Goal: Check status: Check status

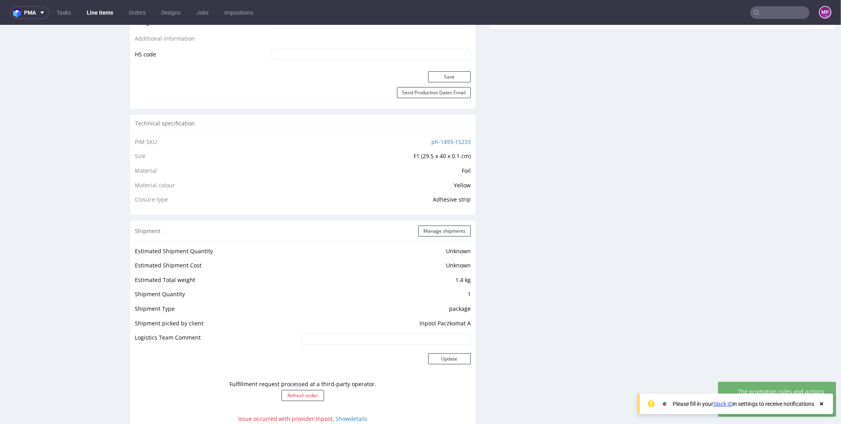
scroll to position [636, 0]
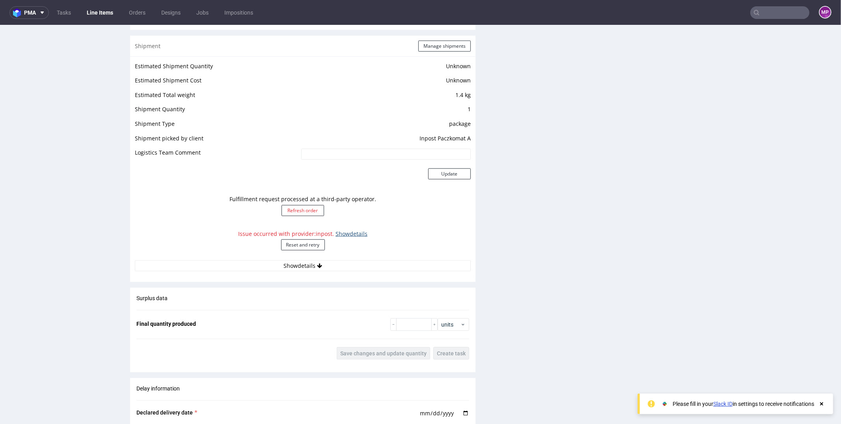
click at [345, 232] on link "Show details" at bounding box center [351, 232] width 32 height 7
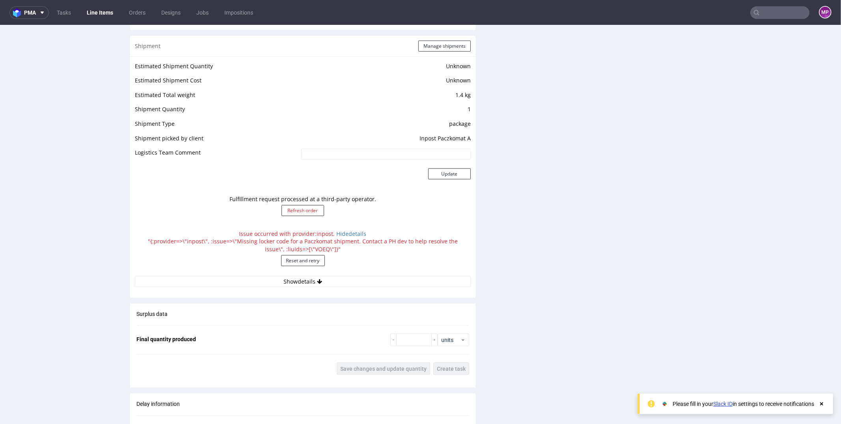
click at [342, 240] on div "Issue occurred with provider: inpost . Hide details "{:provider=>\"inpost\", :i…" at bounding box center [303, 250] width 336 height 50
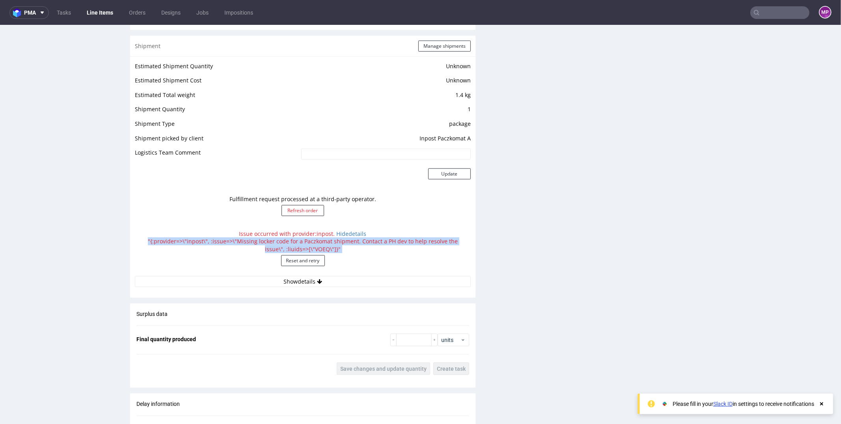
click at [342, 240] on div "Issue occurred with provider: inpost . Hide details "{:provider=>\"inpost\", :i…" at bounding box center [303, 250] width 336 height 50
click at [318, 240] on div "Issue occurred with provider: inpost . Hide details "{:provider=>\"inpost\", :i…" at bounding box center [303, 250] width 336 height 50
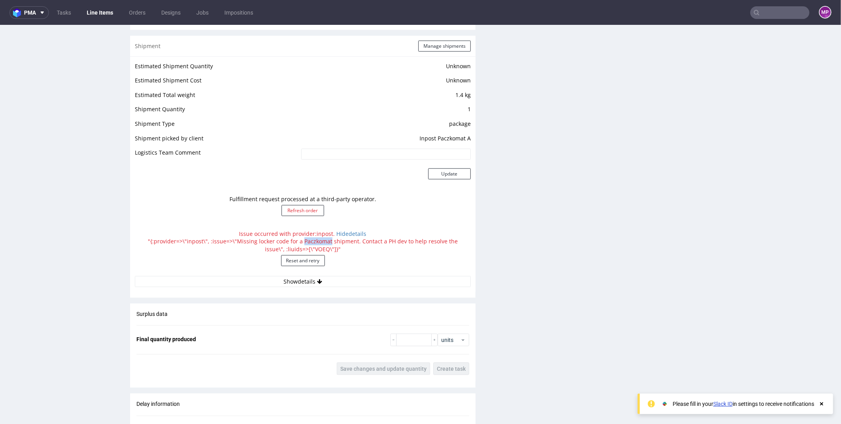
click at [318, 240] on div "Issue occurred with provider: inpost . Hide details "{:provider=>\"inpost\", :i…" at bounding box center [303, 250] width 336 height 50
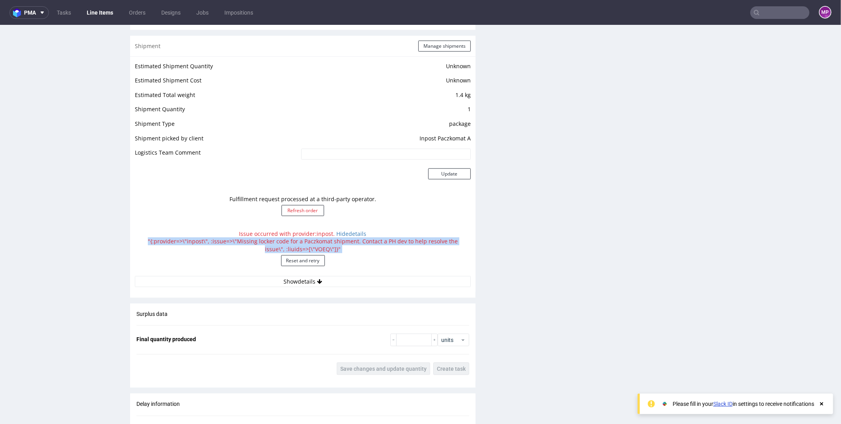
click at [318, 240] on div "Issue occurred with provider: inpost . Hide details "{:provider=>\"inpost\", :i…" at bounding box center [303, 250] width 336 height 50
click at [309, 240] on div "Issue occurred with provider: inpost . Hide details "{:provider=>\"inpost\", :i…" at bounding box center [303, 250] width 336 height 50
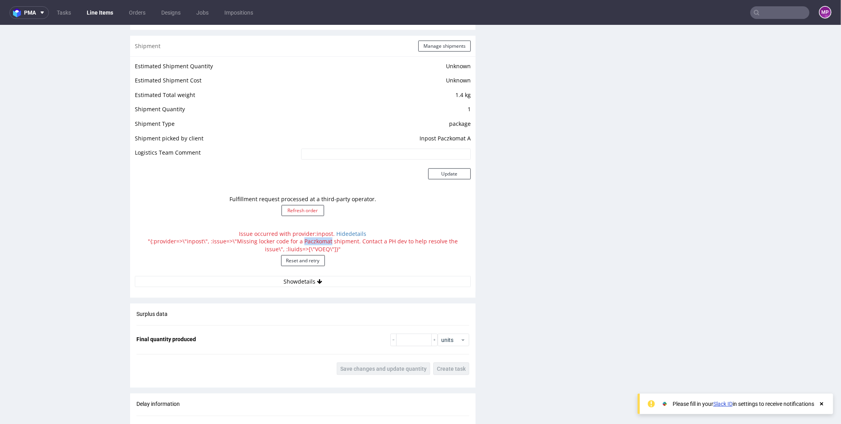
click at [309, 240] on div "Issue occurred with provider: inpost . Hide details "{:provider=>\"inpost\", :i…" at bounding box center [303, 250] width 336 height 50
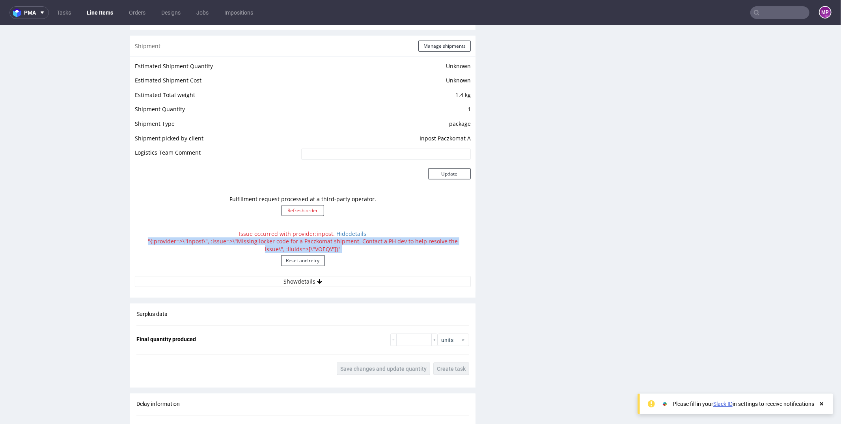
click at [309, 240] on div "Issue occurred with provider: inpost . Hide details "{:provider=>\"inpost\", :i…" at bounding box center [303, 250] width 336 height 50
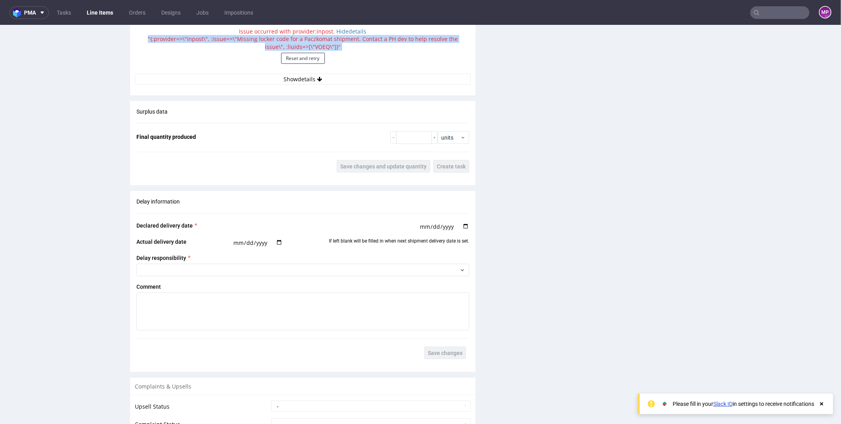
scroll to position [865, 0]
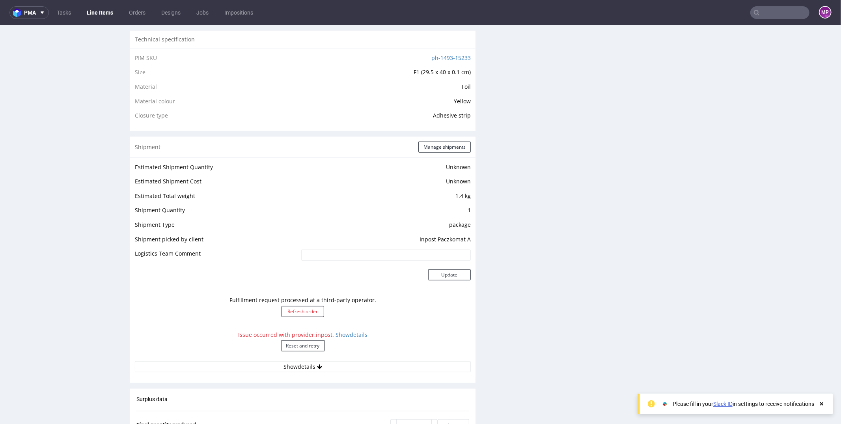
scroll to position [710, 0]
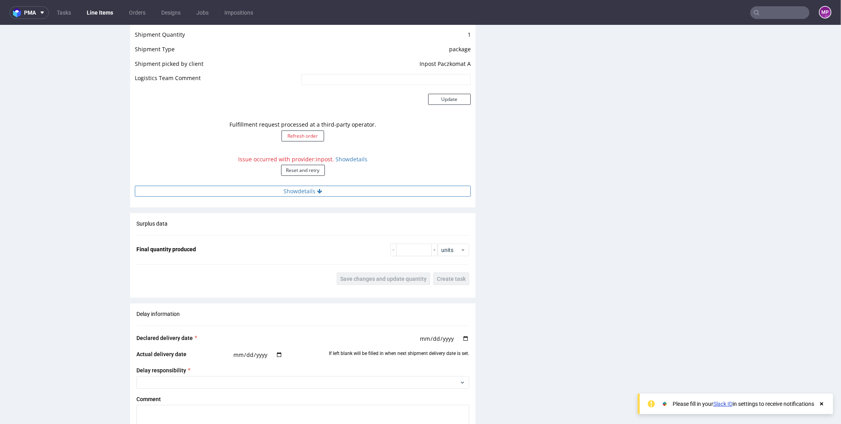
click at [317, 190] on icon at bounding box center [319, 191] width 5 height 6
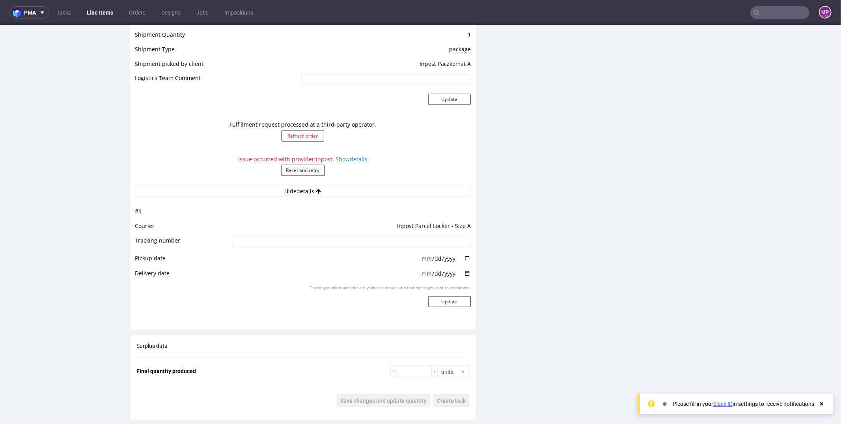
click at [286, 124] on div "Fulfillment request processed at a third-party operator. Refresh order" at bounding box center [303, 133] width 336 height 35
click at [303, 124] on div "Fulfillment request processed at a third-party operator. Refresh order" at bounding box center [303, 133] width 336 height 35
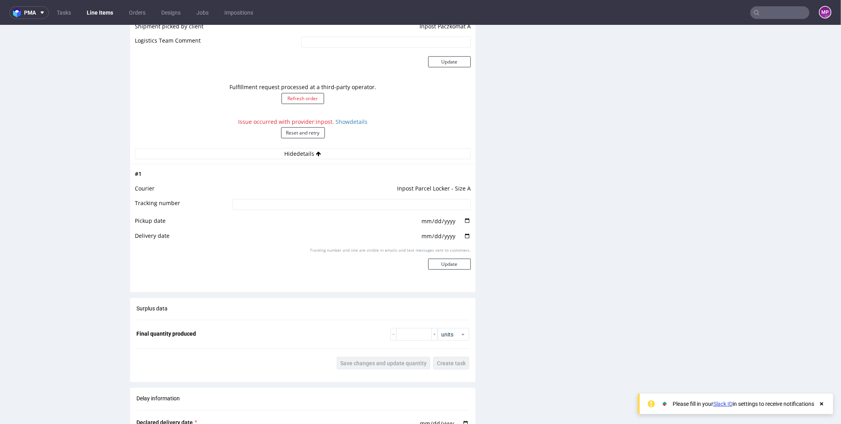
scroll to position [724, 0]
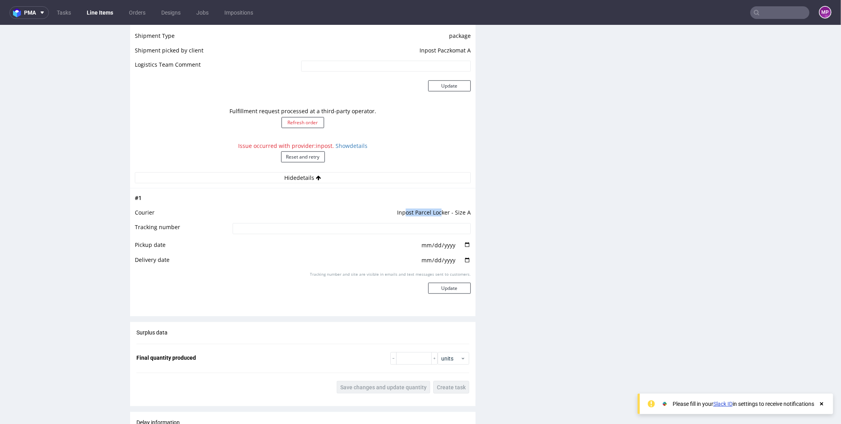
drag, startPoint x: 402, startPoint y: 212, endPoint x: 439, endPoint y: 212, distance: 37.0
click at [438, 212] on td "Inpost Parcel Locker - Size A" at bounding box center [351, 214] width 240 height 15
click at [439, 212] on td "Inpost Parcel Locker - Size A" at bounding box center [351, 214] width 240 height 15
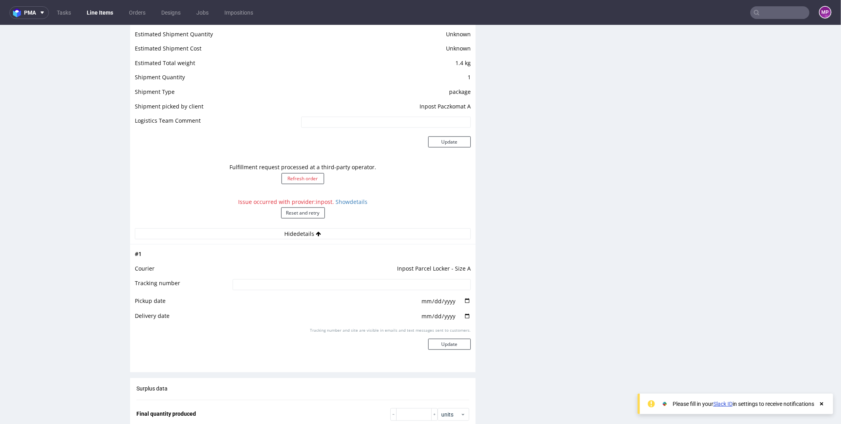
scroll to position [551, 0]
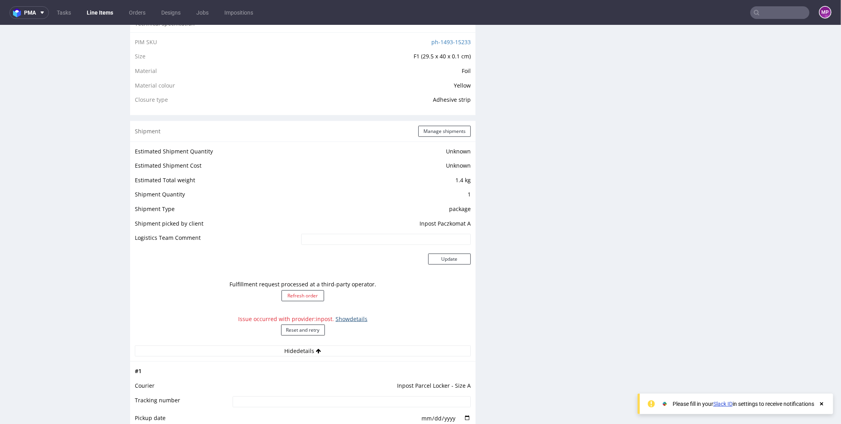
click at [336, 316] on link "Show details" at bounding box center [351, 317] width 32 height 7
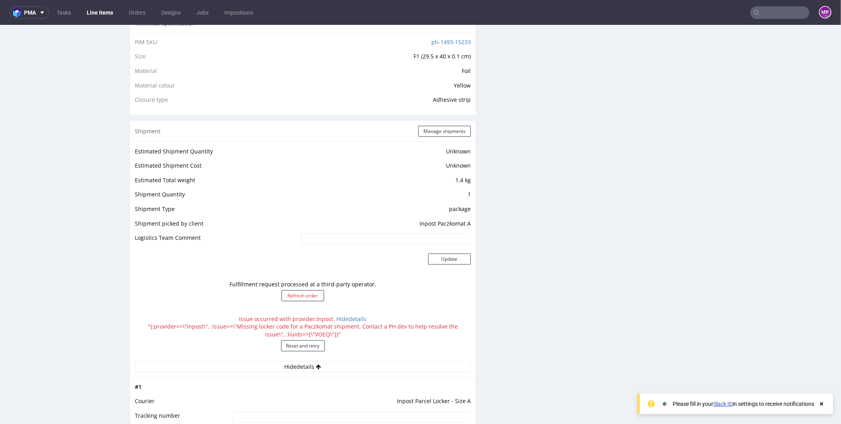
click at [322, 324] on div "Issue occurred with provider: inpost . Hide details "{:provider=>\"inpost\", :i…" at bounding box center [303, 336] width 336 height 50
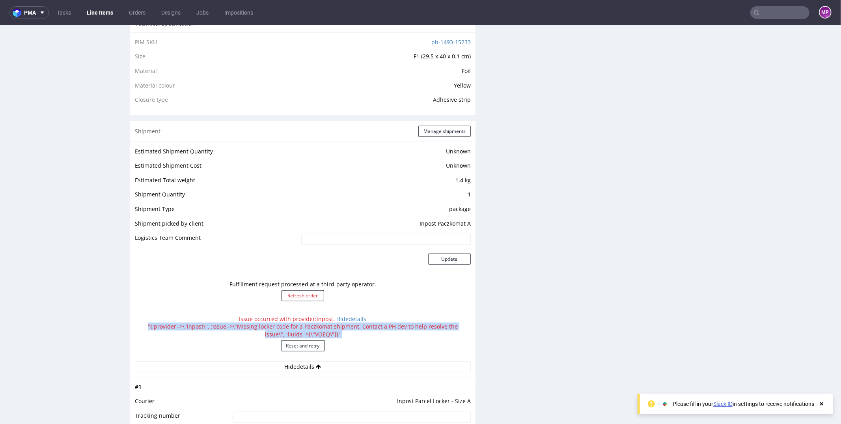
click at [322, 324] on div "Issue occurred with provider: inpost . Hide details "{:provider=>\"inpost\", :i…" at bounding box center [303, 336] width 336 height 50
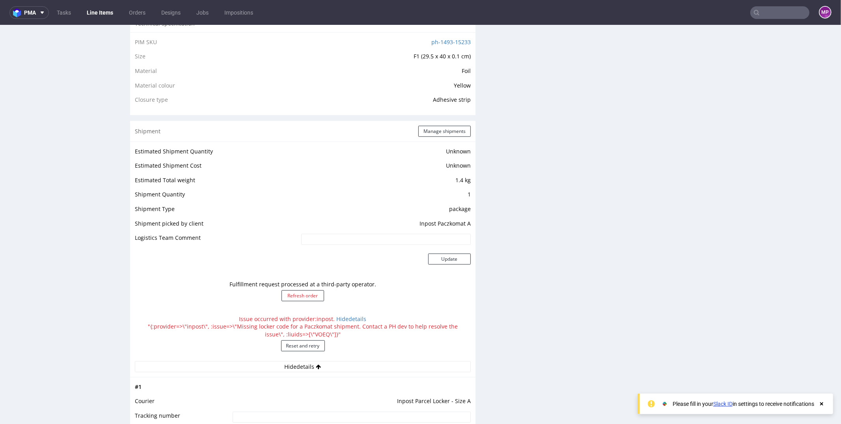
click at [305, 283] on div "Fulfillment request processed at a third-party operator. Refresh order" at bounding box center [303, 293] width 336 height 35
click at [331, 281] on div "Fulfillment request processed at a third-party operator. Refresh order" at bounding box center [303, 293] width 336 height 35
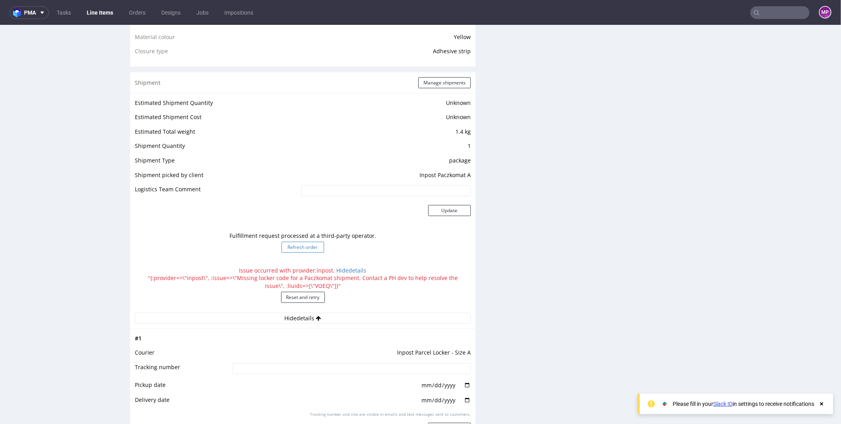
scroll to position [601, 0]
drag, startPoint x: 297, startPoint y: 277, endPoint x: 331, endPoint y: 283, distance: 34.7
click at [331, 283] on div "Issue occurred with provider: inpost . Hide details "{:provider=>\"inpost\", :i…" at bounding box center [303, 285] width 336 height 50
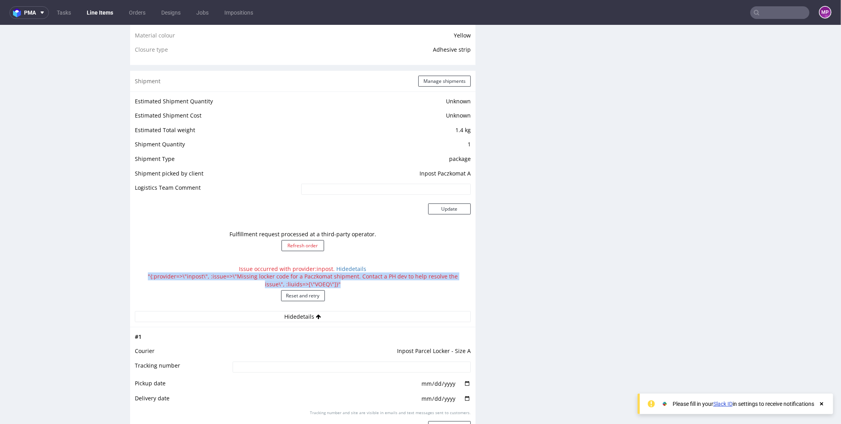
drag, startPoint x: 337, startPoint y: 283, endPoint x: 140, endPoint y: 273, distance: 196.8
click at [140, 273] on div "Issue occurred with provider: inpost . Hide details "{:provider=>\"inpost\", :i…" at bounding box center [303, 285] width 336 height 50
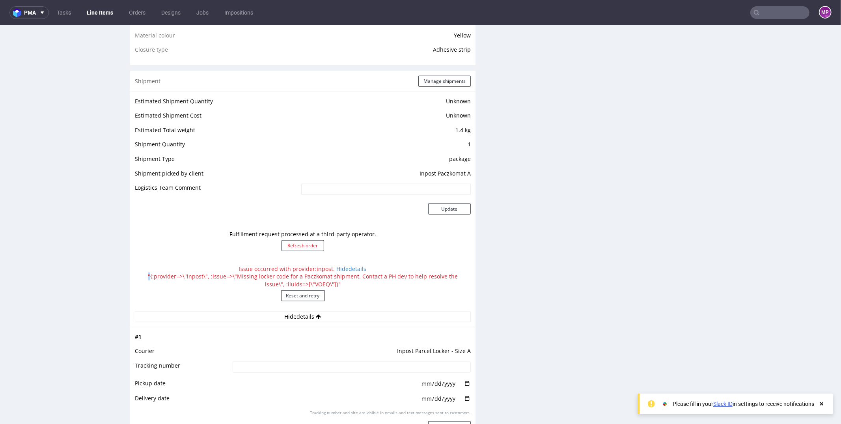
click at [140, 273] on div "Issue occurred with provider: inpost . Hide details "{:provider=>\"inpost\", :i…" at bounding box center [303, 285] width 336 height 50
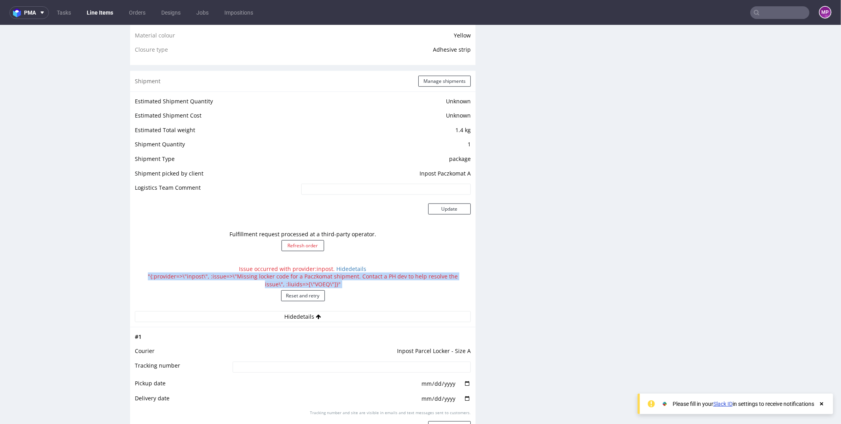
click at [140, 273] on div "Issue occurred with provider: inpost . Hide details "{:provider=>\"inpost\", :i…" at bounding box center [303, 285] width 336 height 50
click at [254, 282] on div "Issue occurred with provider: inpost . Hide details "{:provider=>\"inpost\", :i…" at bounding box center [303, 285] width 336 height 50
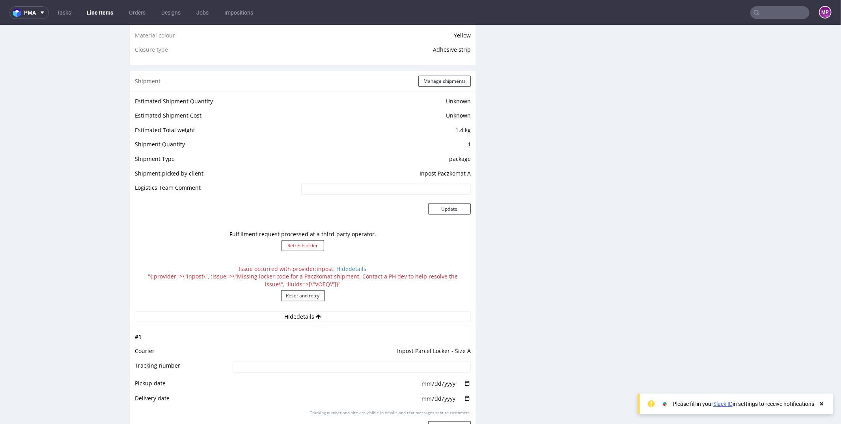
click at [291, 280] on div "Issue occurred with provider: inpost . Hide details "{:provider=>\"inpost\", :i…" at bounding box center [303, 285] width 336 height 50
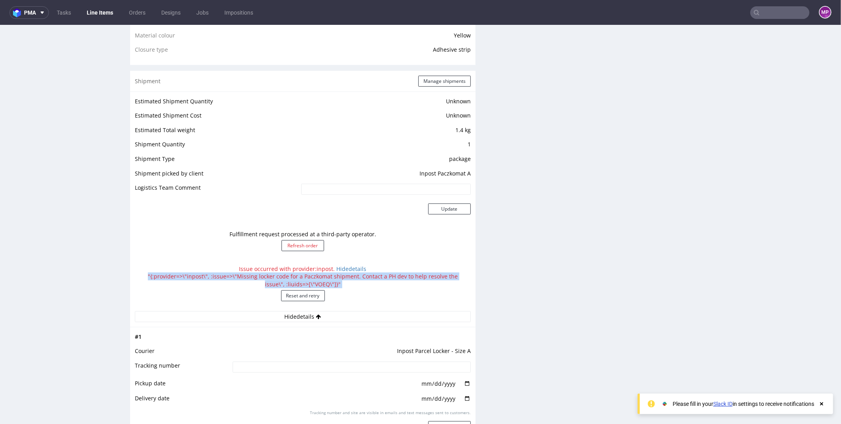
click at [291, 280] on div "Issue occurred with provider: inpost . Hide details "{:provider=>\"inpost\", :i…" at bounding box center [303, 285] width 336 height 50
click at [309, 278] on div "Issue occurred with provider: inpost . Hide details "{:provider=>\"inpost\", :i…" at bounding box center [303, 285] width 336 height 50
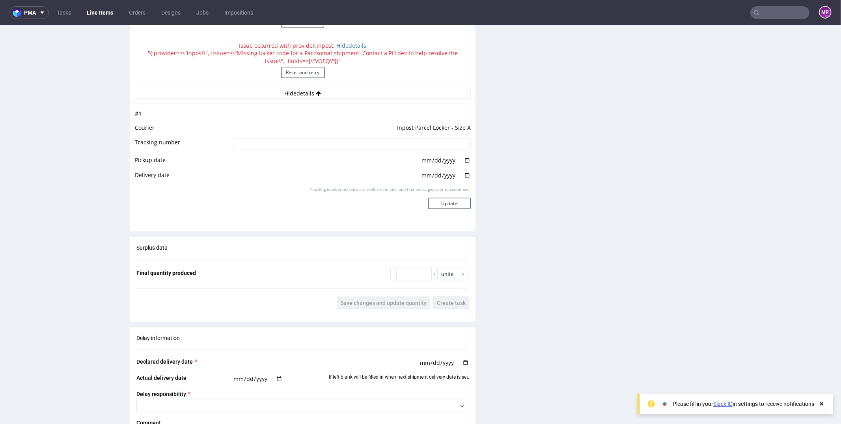
scroll to position [783, 0]
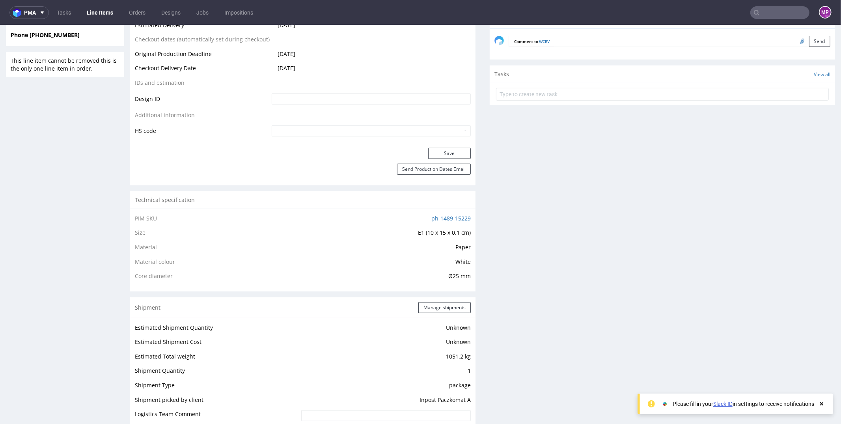
scroll to position [738, 0]
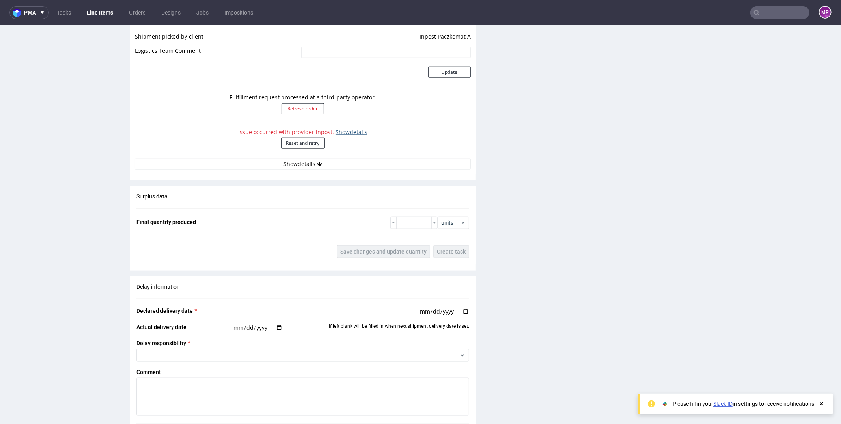
click at [343, 129] on link "Show details" at bounding box center [351, 131] width 32 height 7
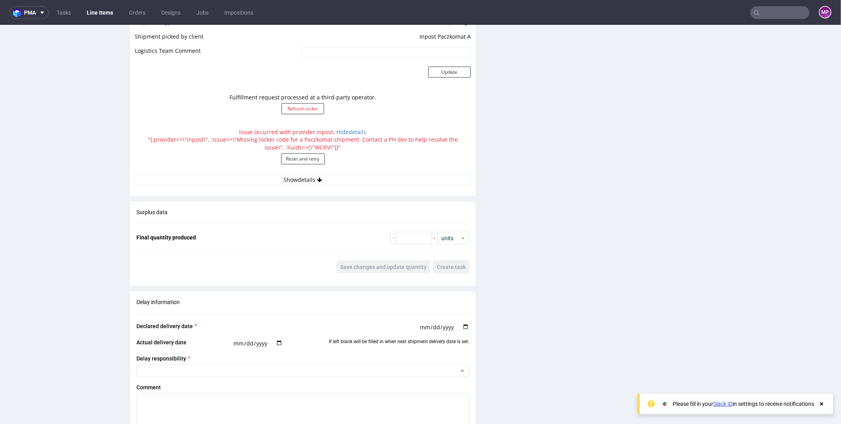
click at [328, 140] on div "Issue occurred with provider: inpost . Hide details "{:provider=>\"inpost\", :i…" at bounding box center [303, 149] width 336 height 50
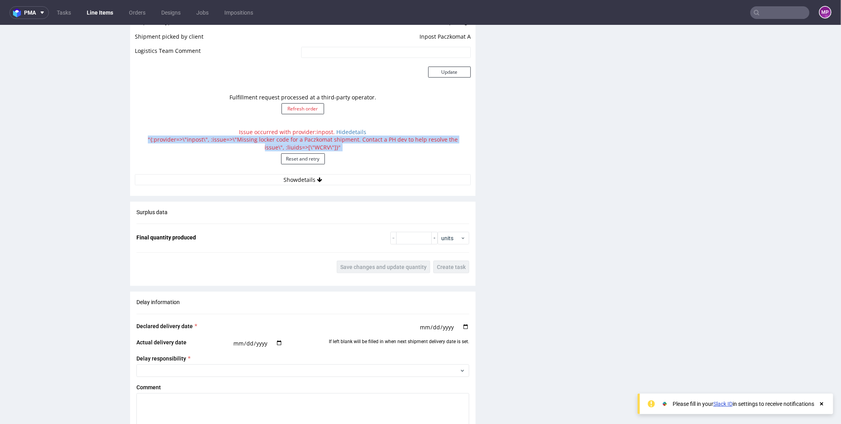
click at [328, 140] on div "Issue occurred with provider: inpost . Hide details "{:provider=>\"inpost\", :i…" at bounding box center [303, 149] width 336 height 50
click at [331, 141] on div "Issue occurred with provider: inpost . Hide details "{:provider=>\"inpost\", :i…" at bounding box center [303, 149] width 336 height 50
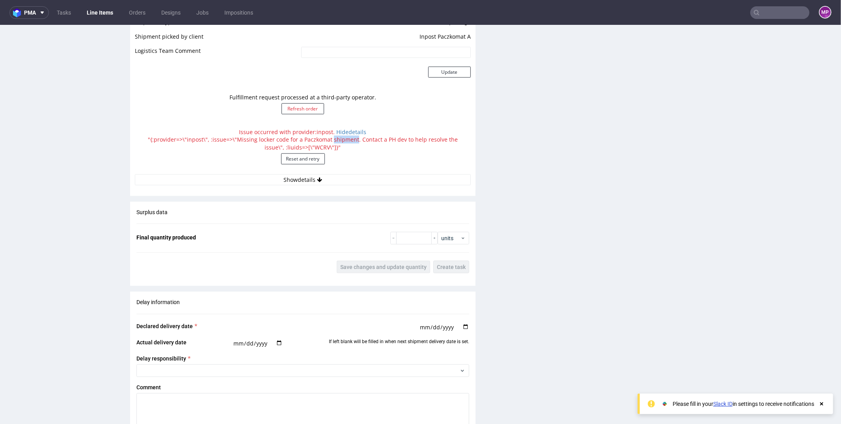
click at [331, 141] on div "Issue occurred with provider: inpost . Hide details "{:provider=>\"inpost\", :i…" at bounding box center [303, 149] width 336 height 50
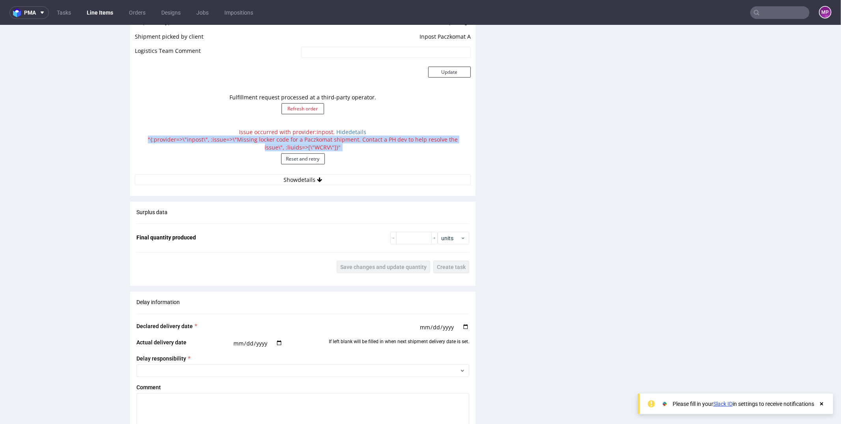
click at [331, 141] on div "Issue occurred with provider: inpost . Hide details "{:provider=>\"inpost\", :i…" at bounding box center [303, 149] width 336 height 50
click at [337, 141] on div "Issue occurred with provider: inpost . Hide details "{:provider=>\"inpost\", :i…" at bounding box center [303, 149] width 336 height 50
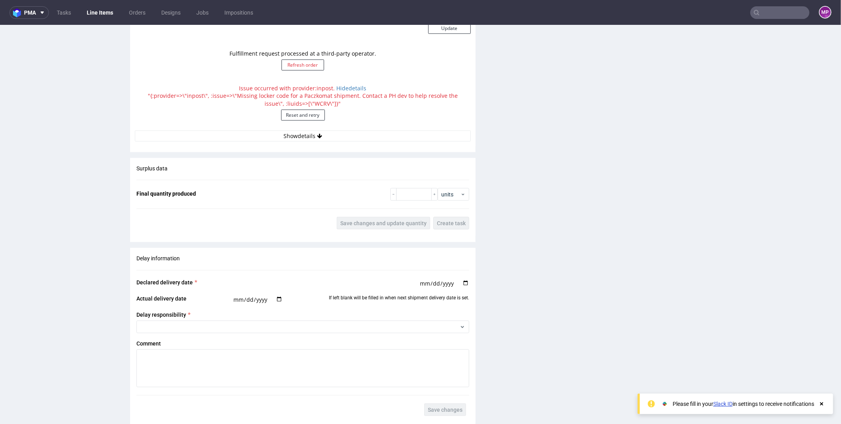
scroll to position [785, 0]
